Goal: Task Accomplishment & Management: Complete application form

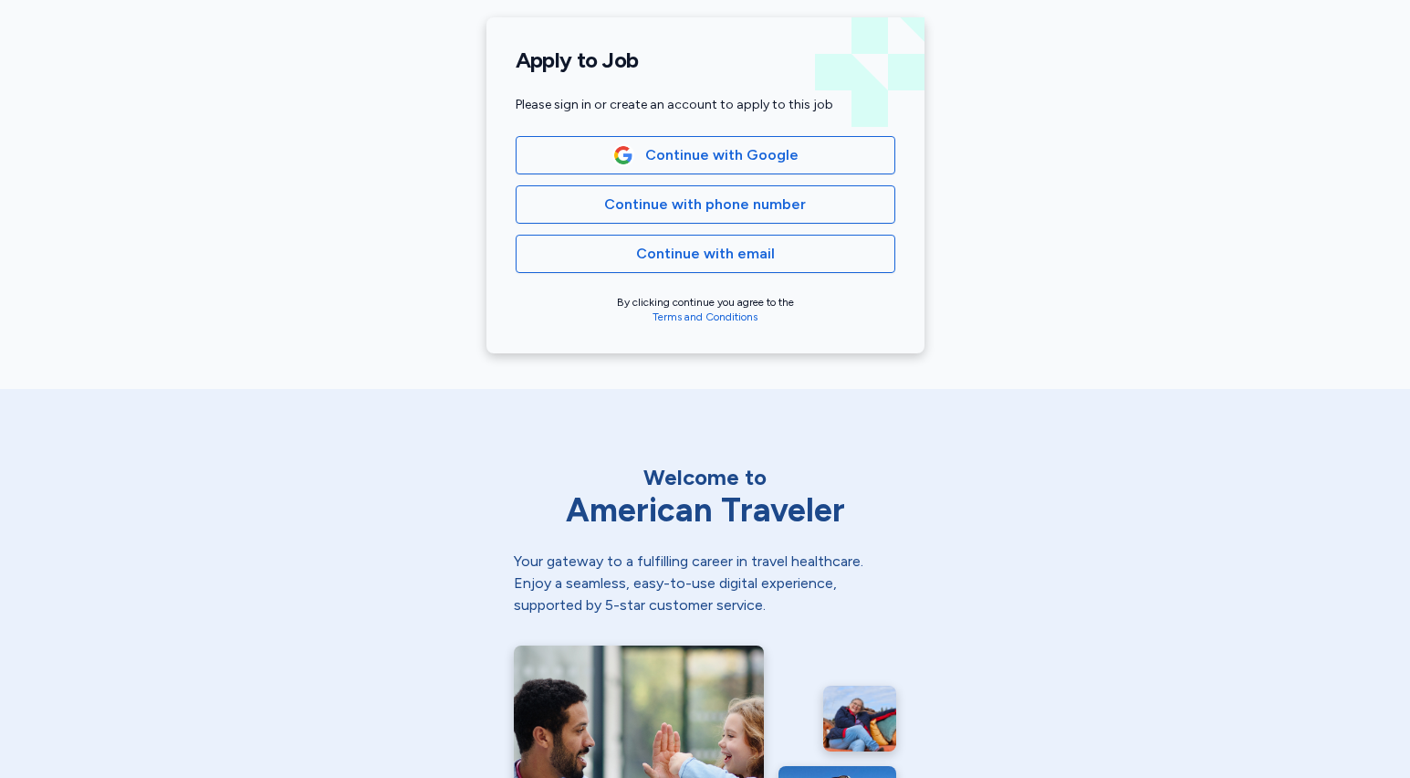
scroll to position [338, 0]
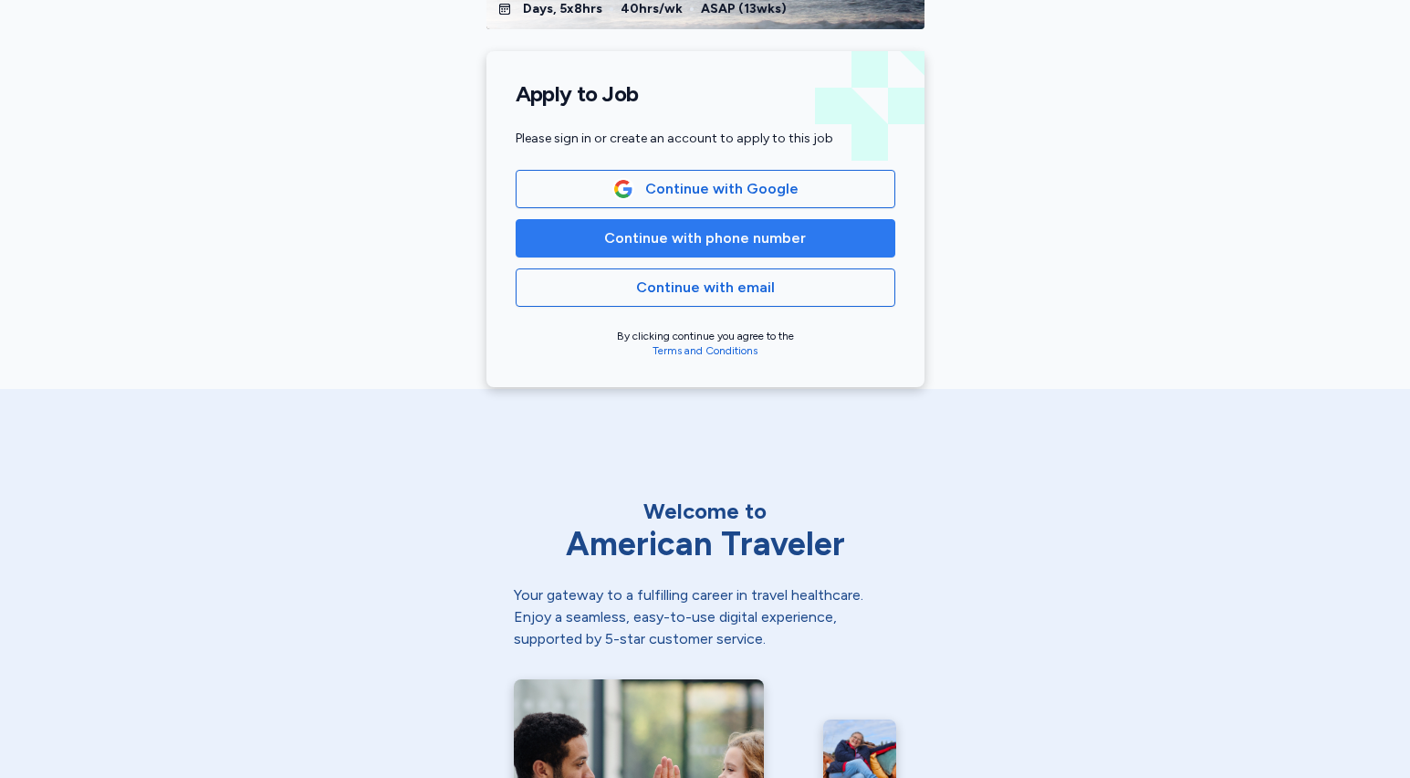
click at [711, 244] on span "Continue with phone number" at bounding box center [705, 238] width 202 height 22
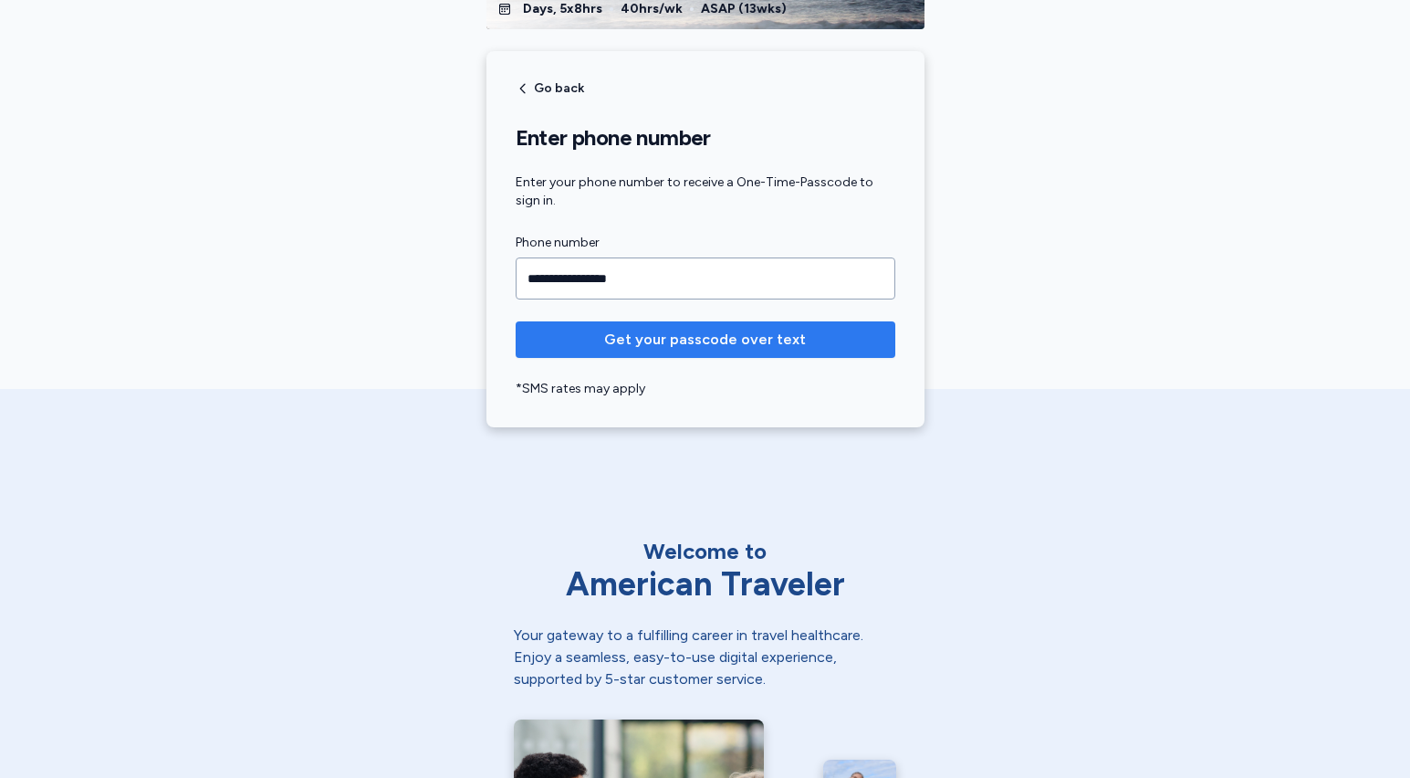
type input "**********"
click at [687, 339] on span "Get your passcode over text" at bounding box center [705, 340] width 202 height 22
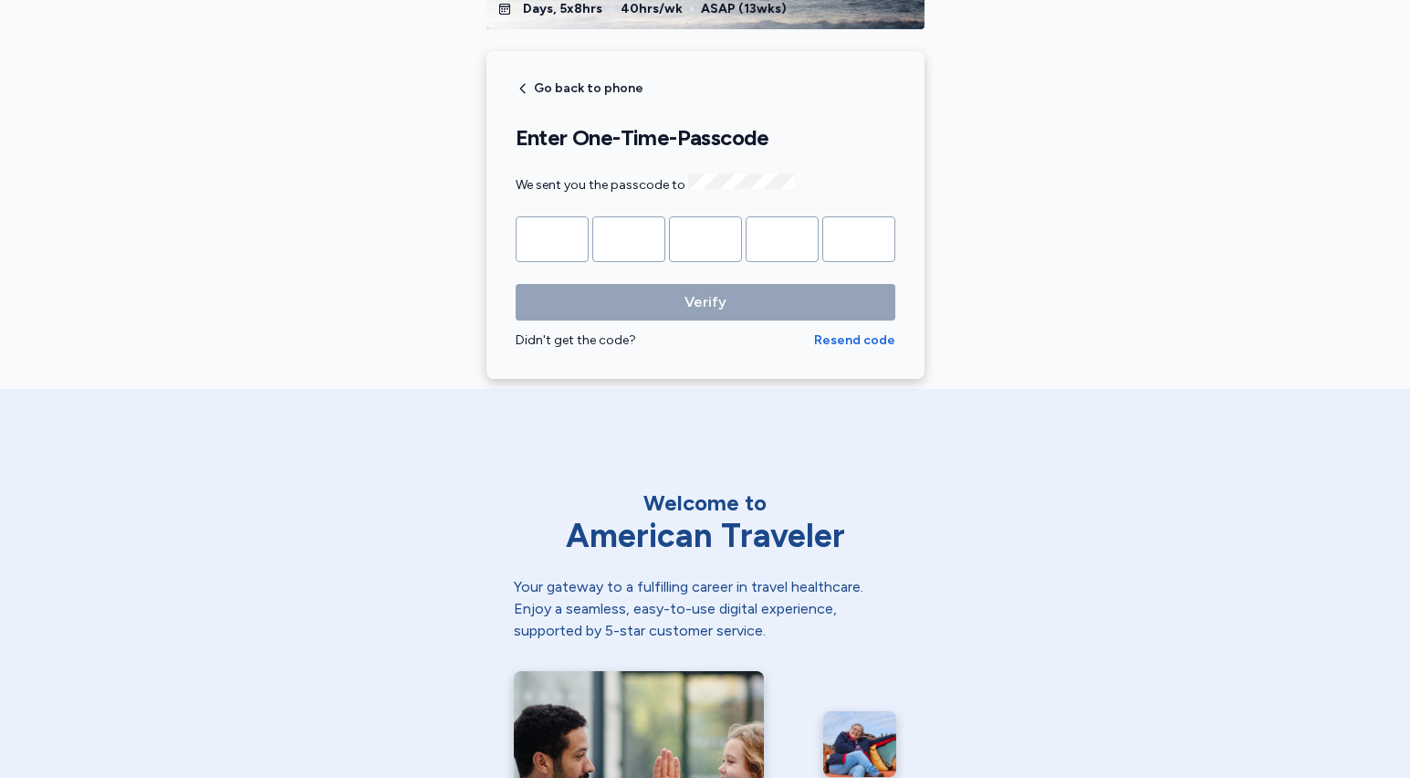
click at [573, 238] on input "Please enter OTP character 1" at bounding box center [552, 239] width 73 height 46
paste input "*"
type input "*"
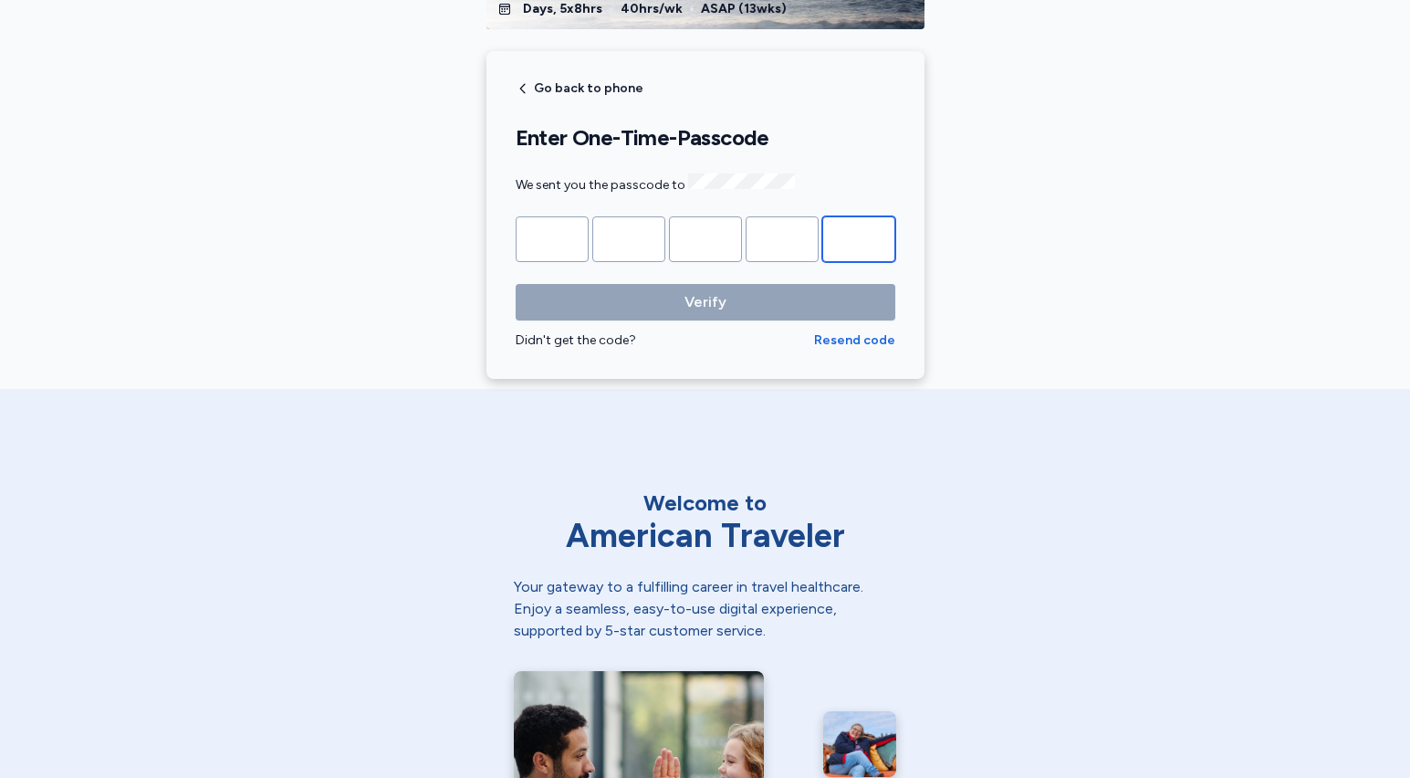
type input "*"
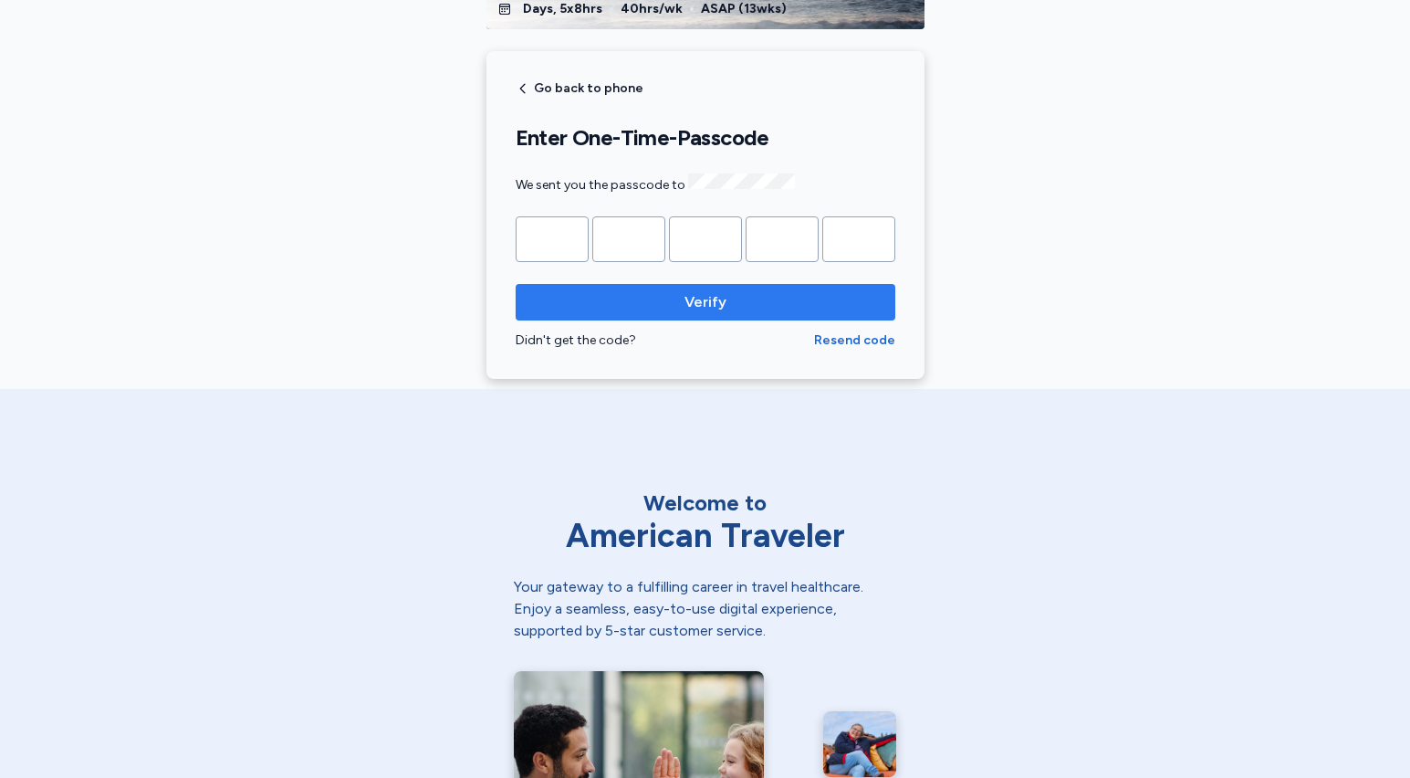
click at [699, 298] on span "Verify" at bounding box center [705, 302] width 42 height 22
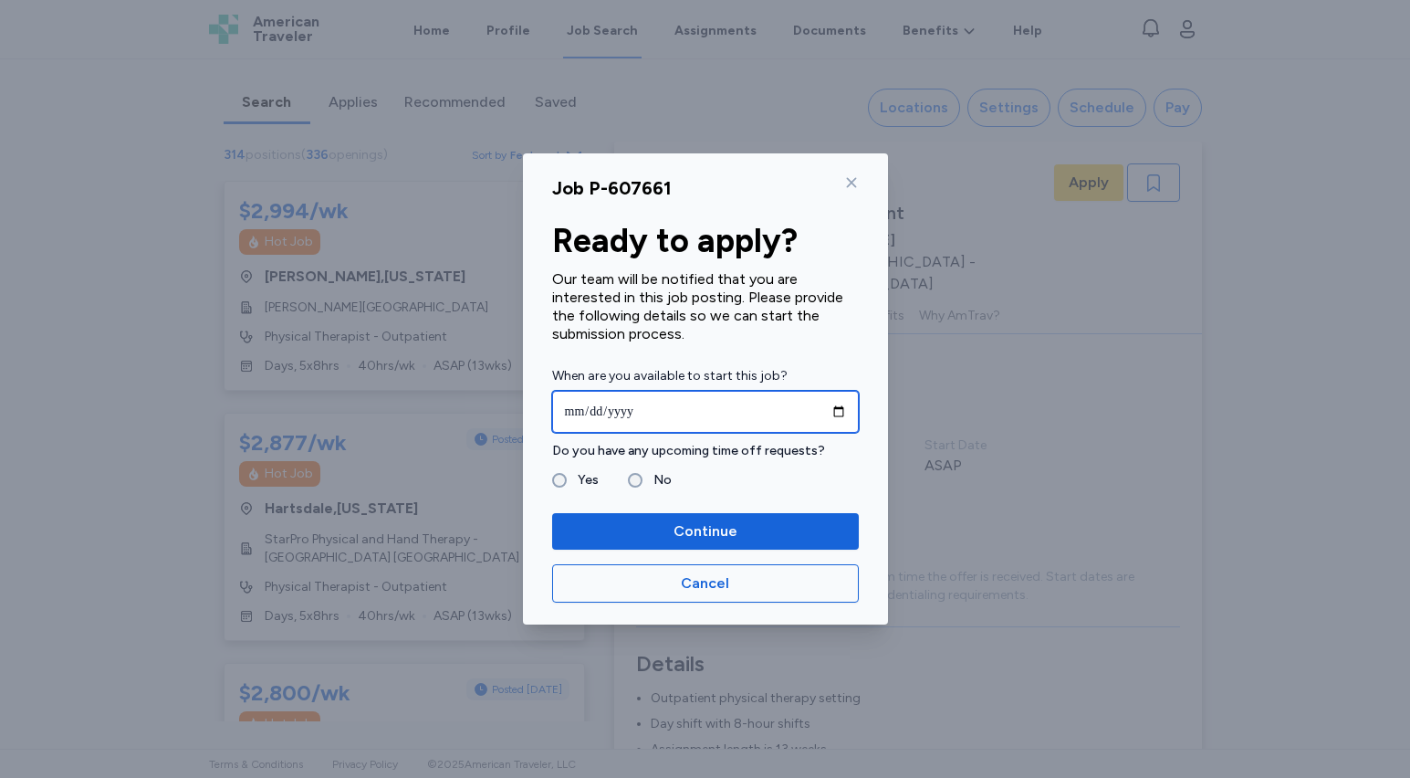
click at [841, 405] on input "date" at bounding box center [705, 412] width 307 height 42
type input "**********"
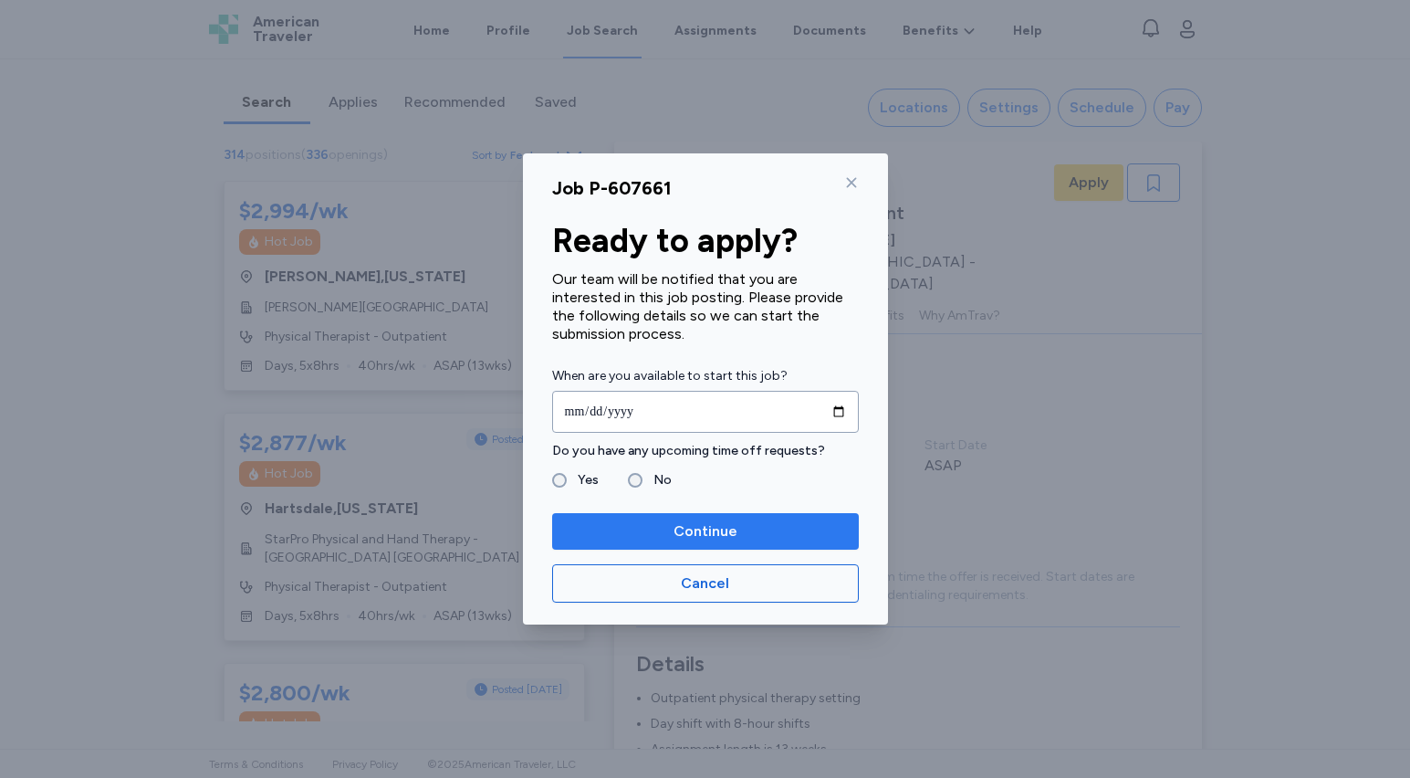
click at [694, 531] on span "Continue" at bounding box center [705, 531] width 64 height 22
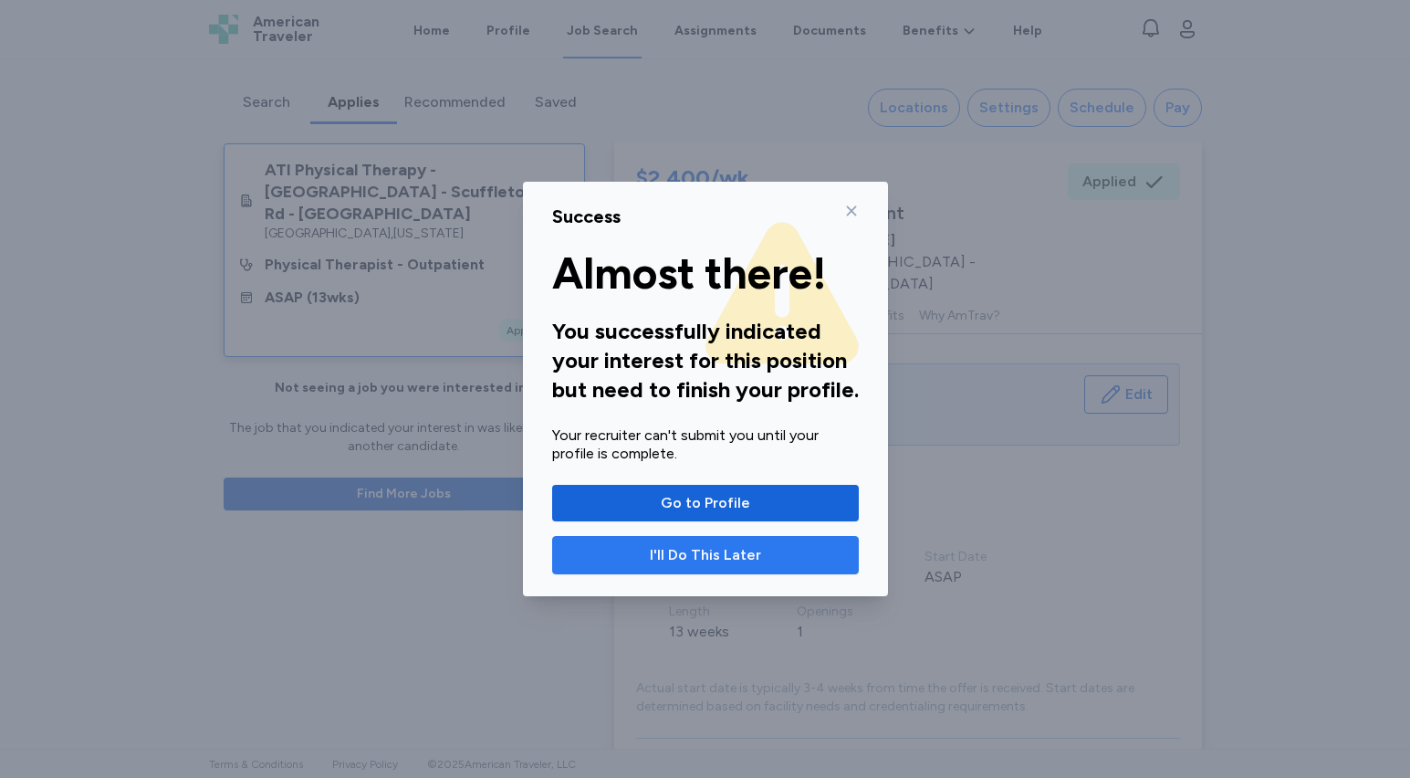
click at [769, 559] on span "I'll Do This Later" at bounding box center [706, 555] width 276 height 22
